Goal: Task Accomplishment & Management: Use online tool/utility

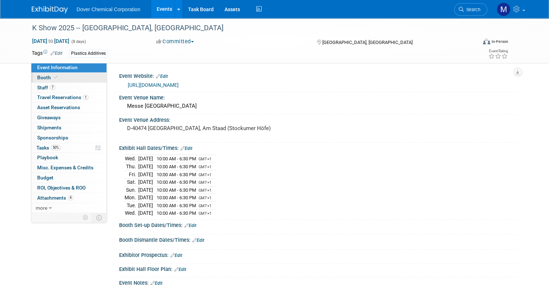
click at [37, 78] on span "Booth" at bounding box center [48, 78] width 22 height 6
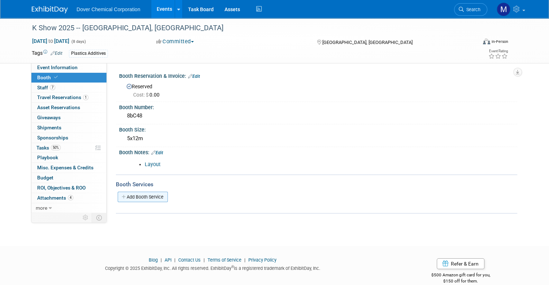
click at [127, 194] on link "Add Booth Service" at bounding box center [143, 197] width 50 height 10
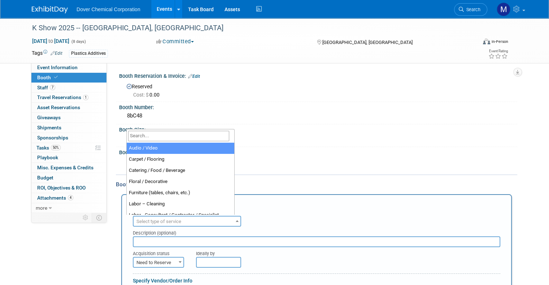
click at [147, 219] on span "Select type of service" at bounding box center [158, 221] width 45 height 5
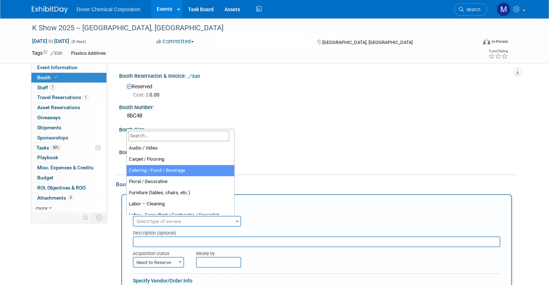
select select "22"
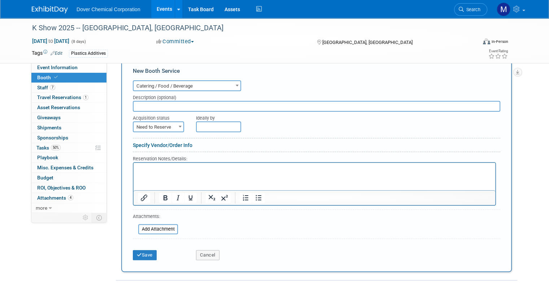
scroll to position [152, 0]
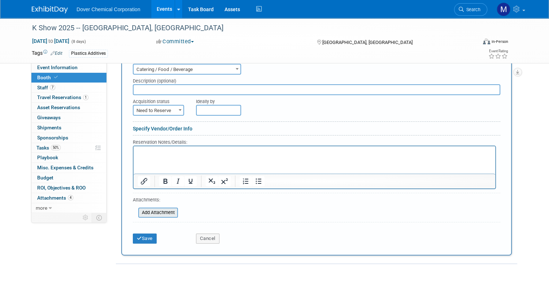
click at [149, 215] on div "Add Attachment" at bounding box center [158, 213] width 40 height 10
click at [150, 208] on input "file" at bounding box center [134, 212] width 86 height 9
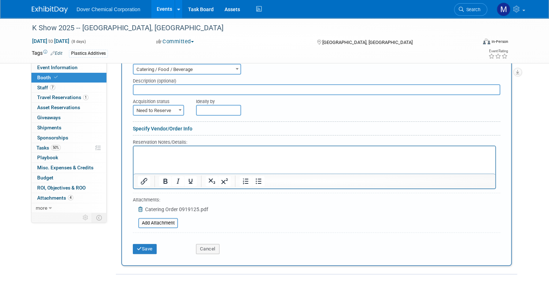
click at [203, 85] on input "text" at bounding box center [316, 89] width 367 height 11
type input "Beverages, lunches, snacks ordered 091925"
click at [137, 245] on button "Save" at bounding box center [145, 249] width 24 height 10
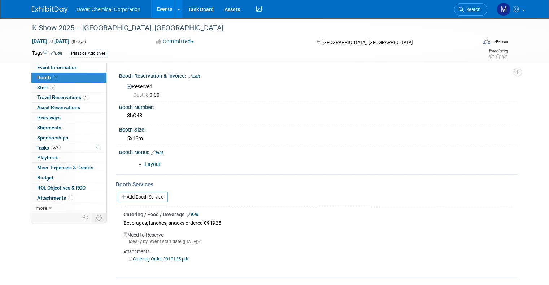
scroll to position [0, 0]
click at [41, 147] on span "Tasks 50%" at bounding box center [48, 148] width 24 height 6
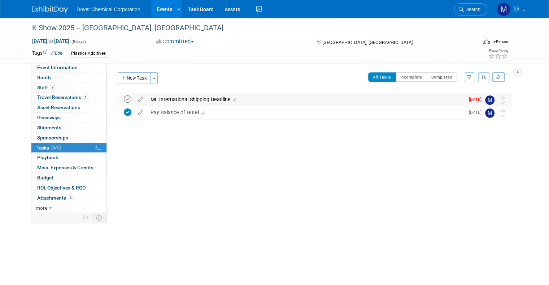
click at [124, 97] on icon at bounding box center [128, 100] width 8 height 8
